Goal: Task Accomplishment & Management: Use online tool/utility

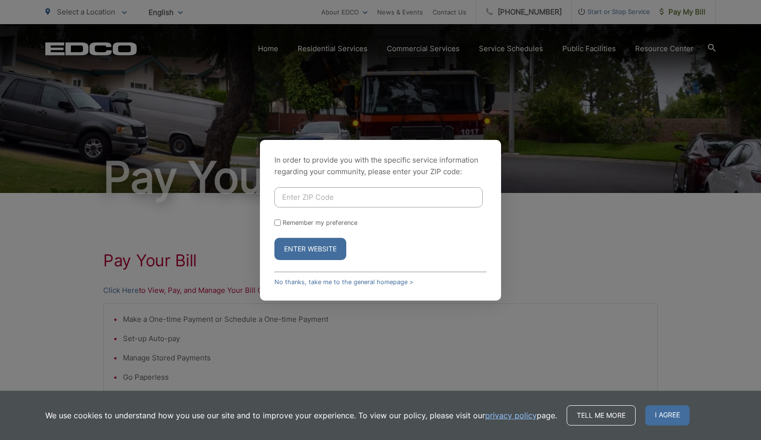
click at [351, 204] on input "Enter ZIP Code" at bounding box center [378, 197] width 208 height 20
type input "91942"
click at [274, 238] on button "Enter Website" at bounding box center [310, 249] width 72 height 22
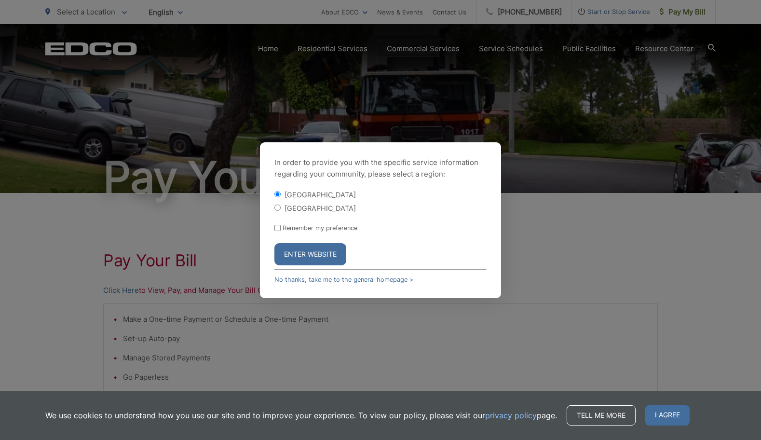
click at [309, 261] on button "Enter Website" at bounding box center [310, 254] width 72 height 22
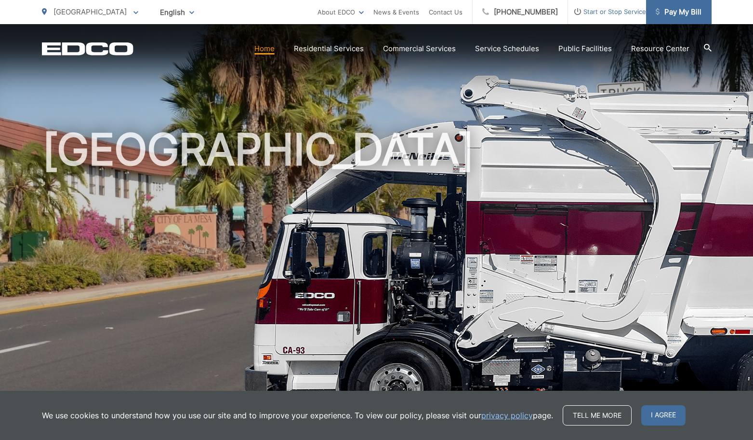
click at [666, 15] on span "Pay My Bill" at bounding box center [679, 12] width 46 height 12
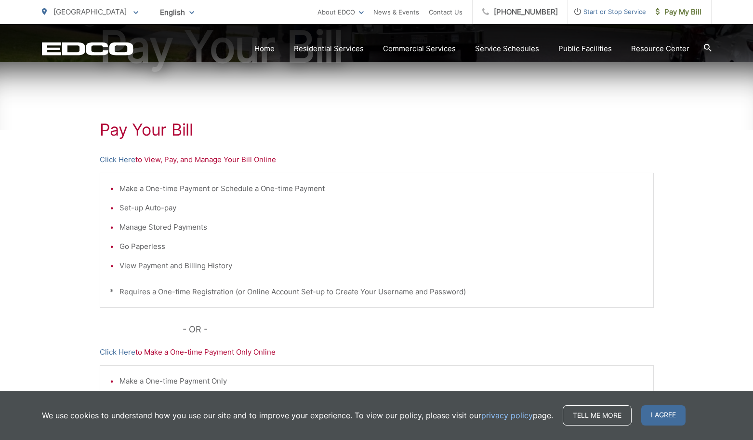
scroll to position [145, 0]
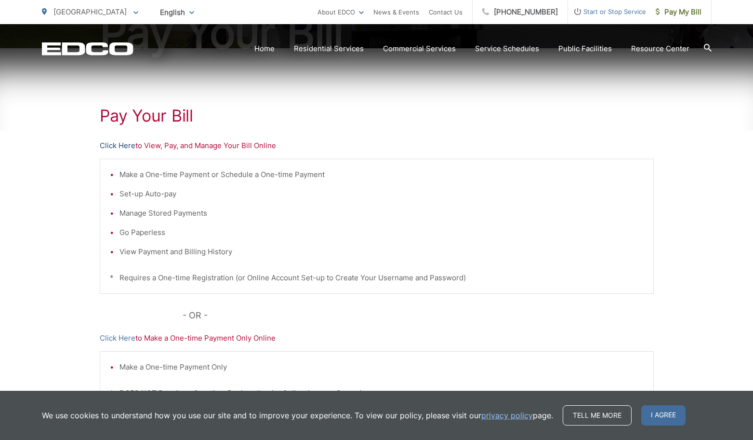
click at [123, 147] on link "Click Here" at bounding box center [118, 146] width 36 height 12
